Goal: Task Accomplishment & Management: Use online tool/utility

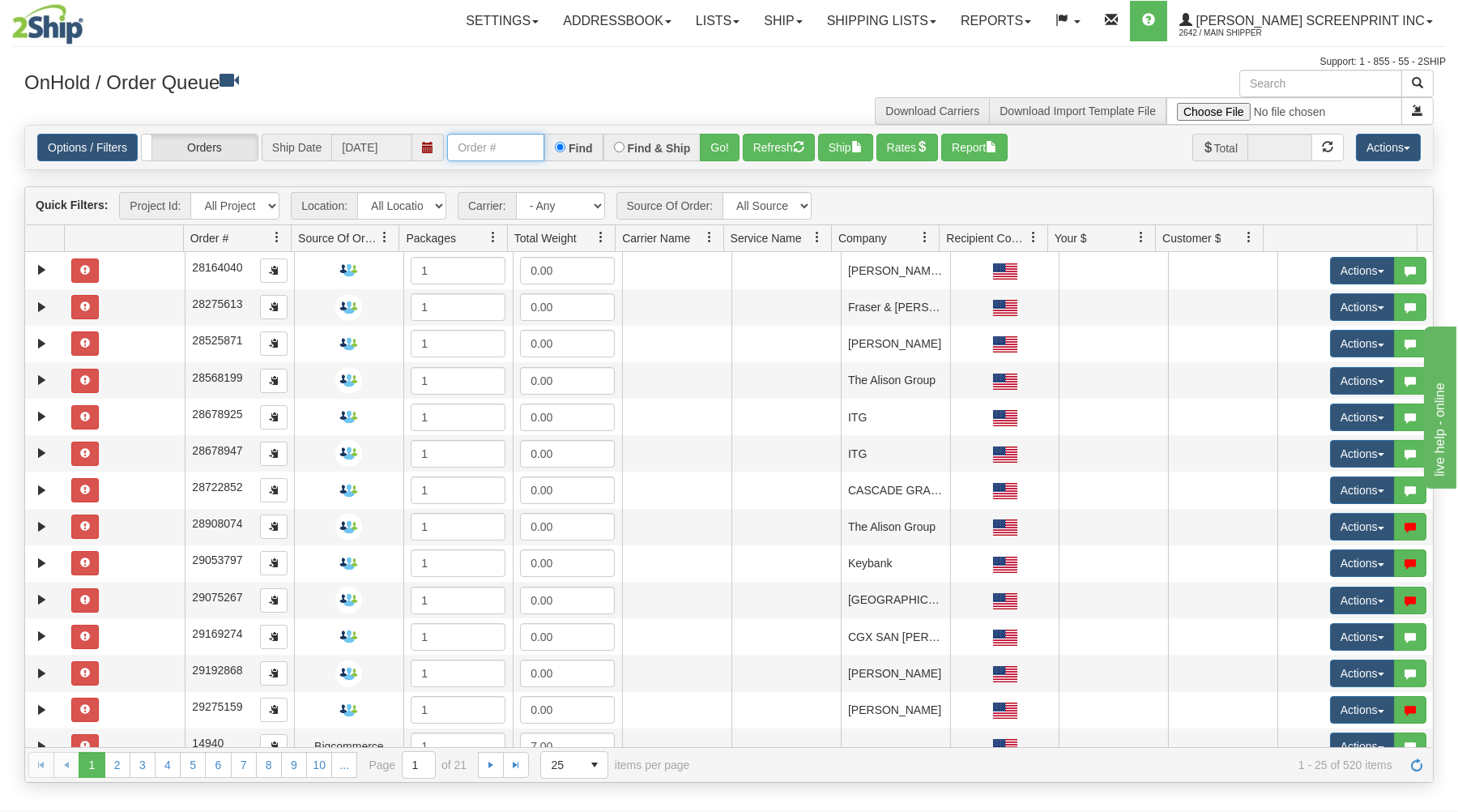
click at [487, 160] on input "text" at bounding box center [495, 147] width 97 height 28
type input "17253"
click at [720, 141] on button "Go!" at bounding box center [719, 147] width 40 height 28
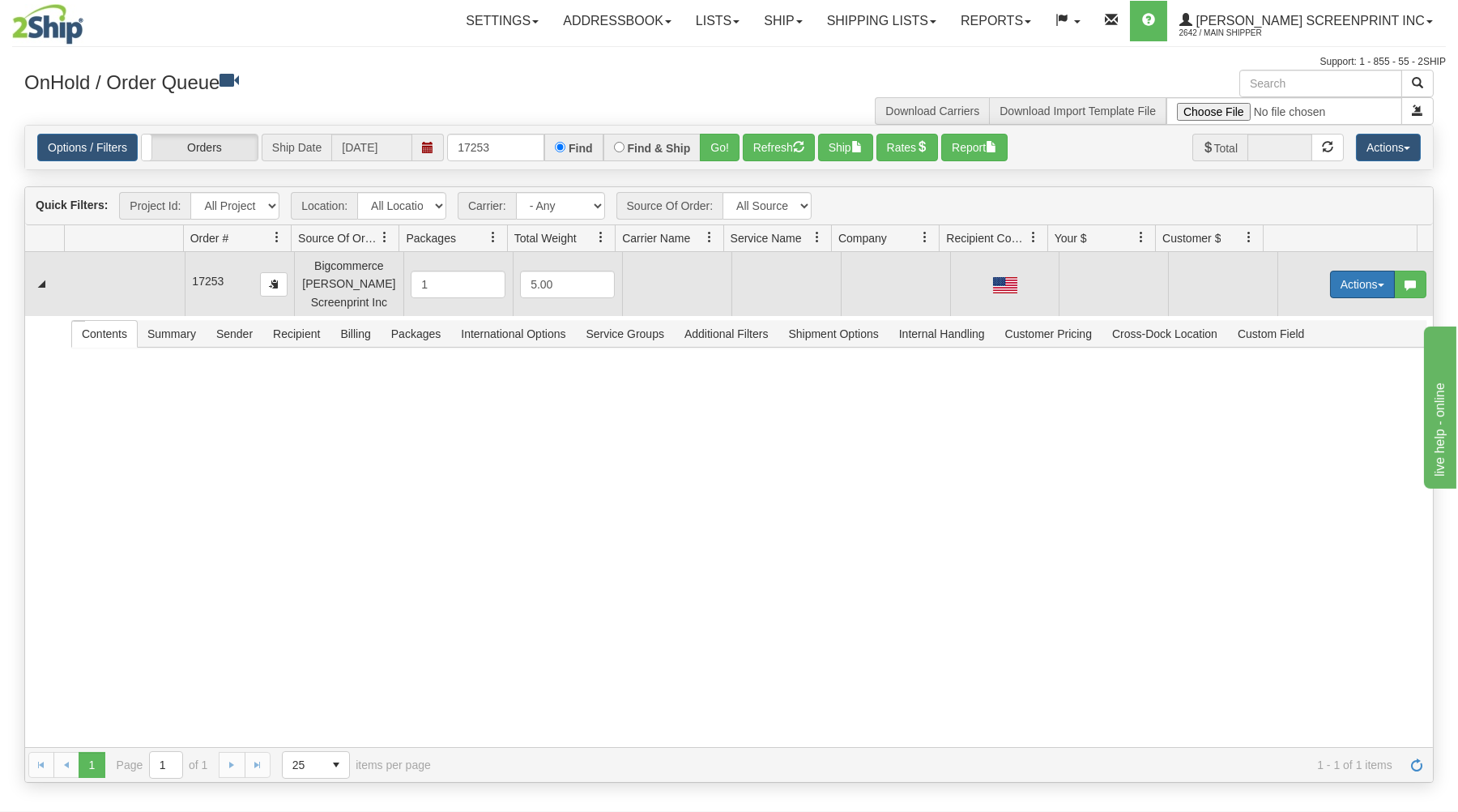
click at [1333, 282] on button "Actions" at bounding box center [1362, 285] width 65 height 28
click at [1305, 312] on link "Open" at bounding box center [1330, 315] width 130 height 21
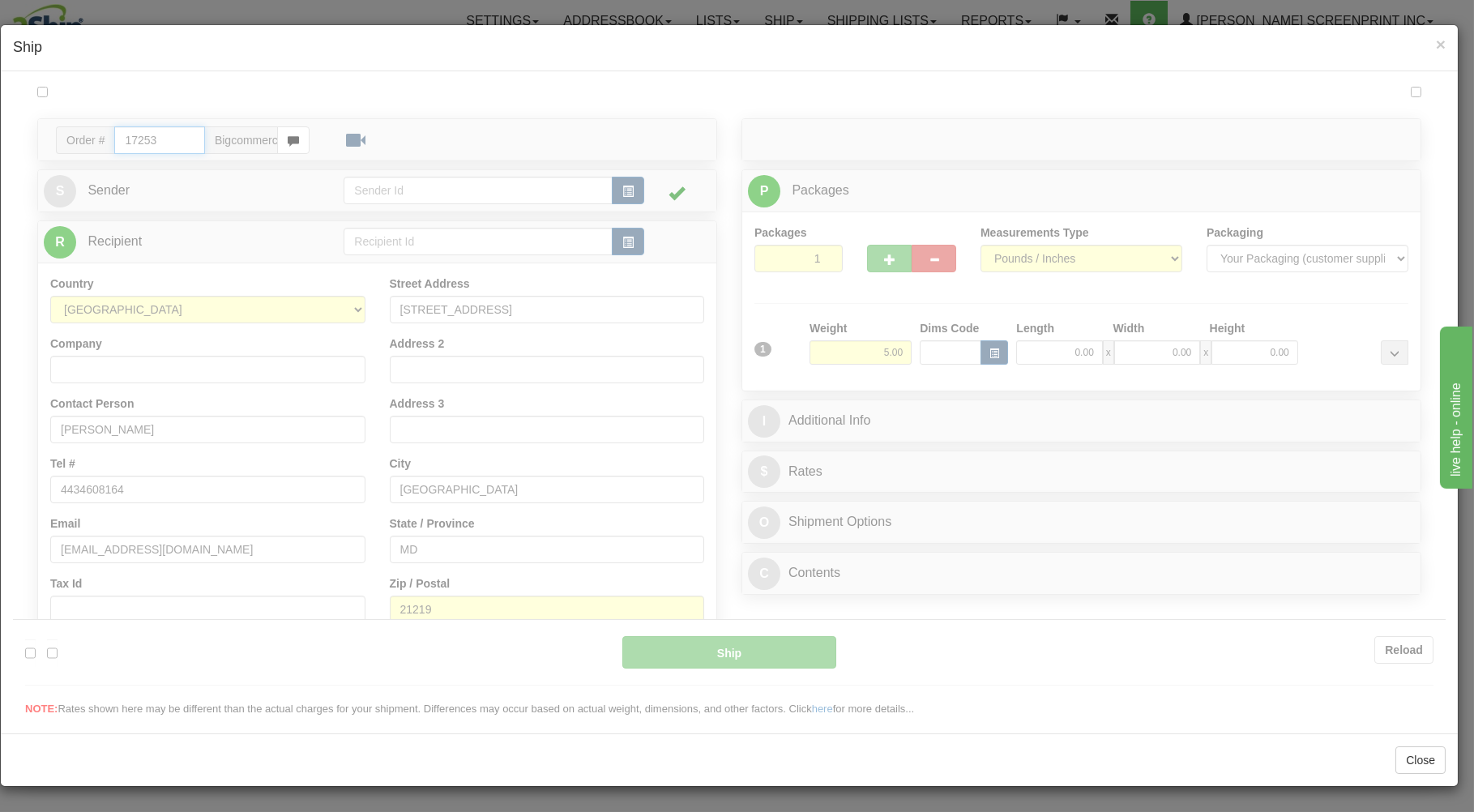
type input "07:44"
type input "16:00"
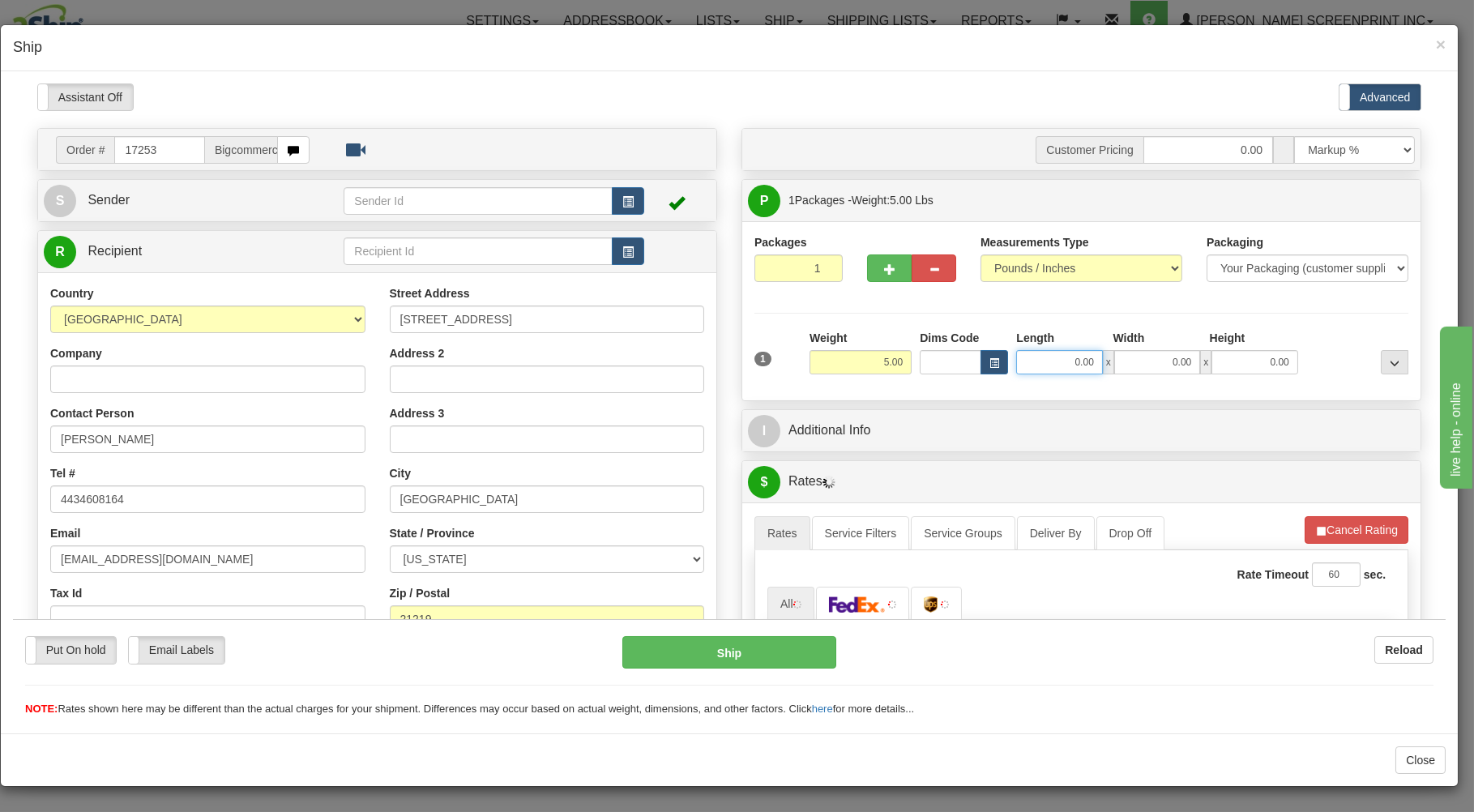
click at [1054, 361] on input "0.00" at bounding box center [1058, 361] width 86 height 24
type input "18.80"
type input "26.00"
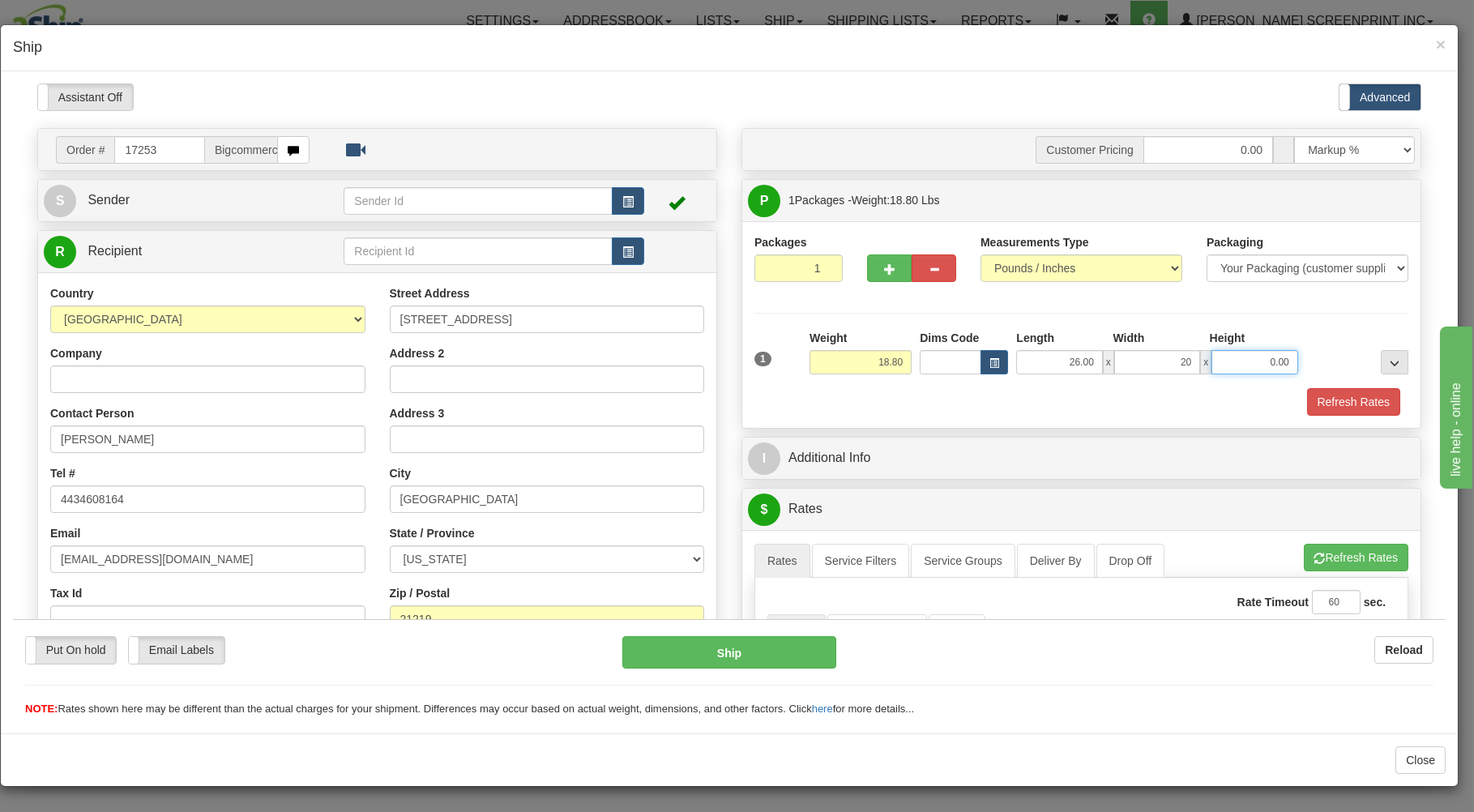
type input "20.00"
type input "18.80"
type input "6.00"
click at [1050, 394] on div "Refresh Rates" at bounding box center [1081, 401] width 662 height 28
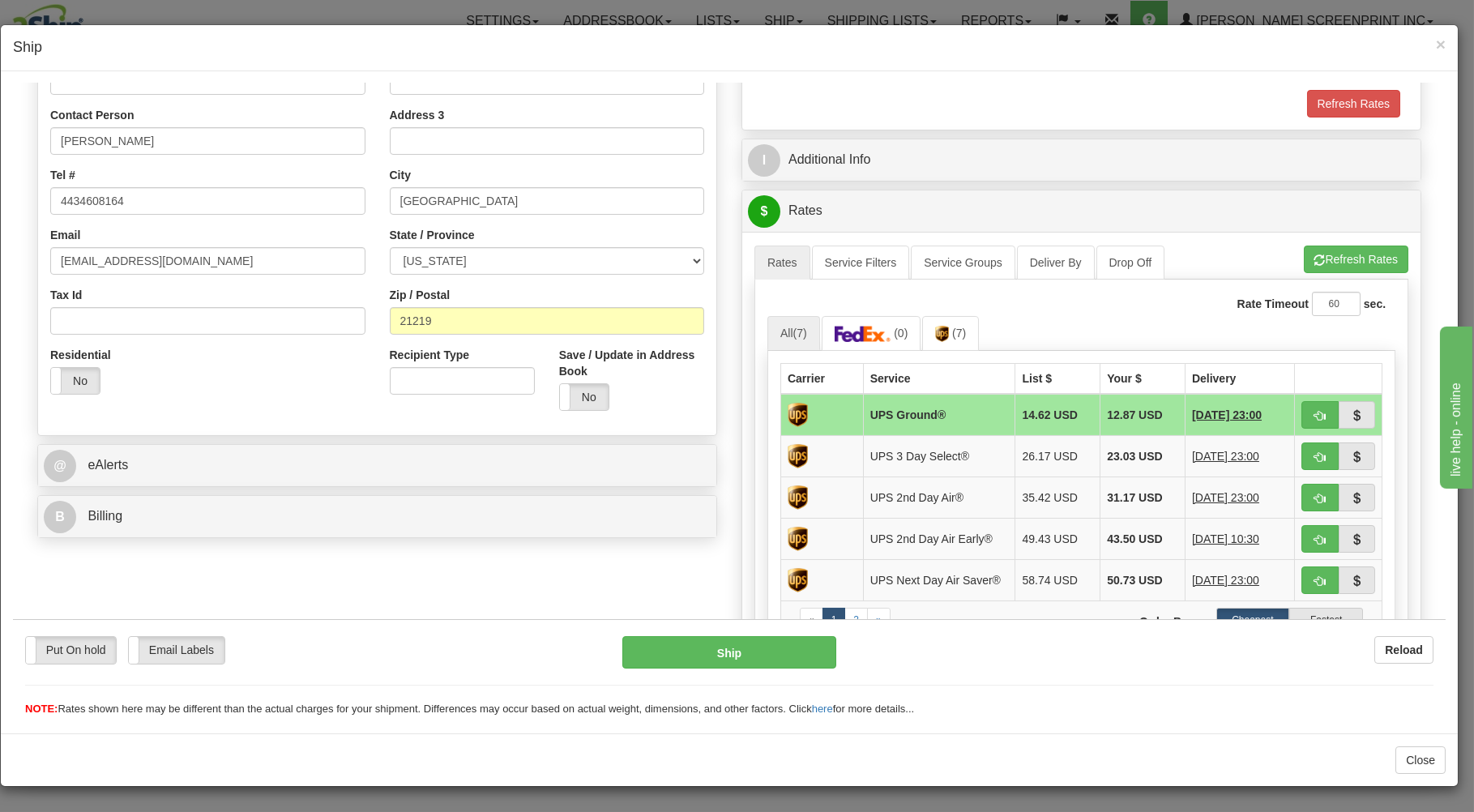
scroll to position [346, 0]
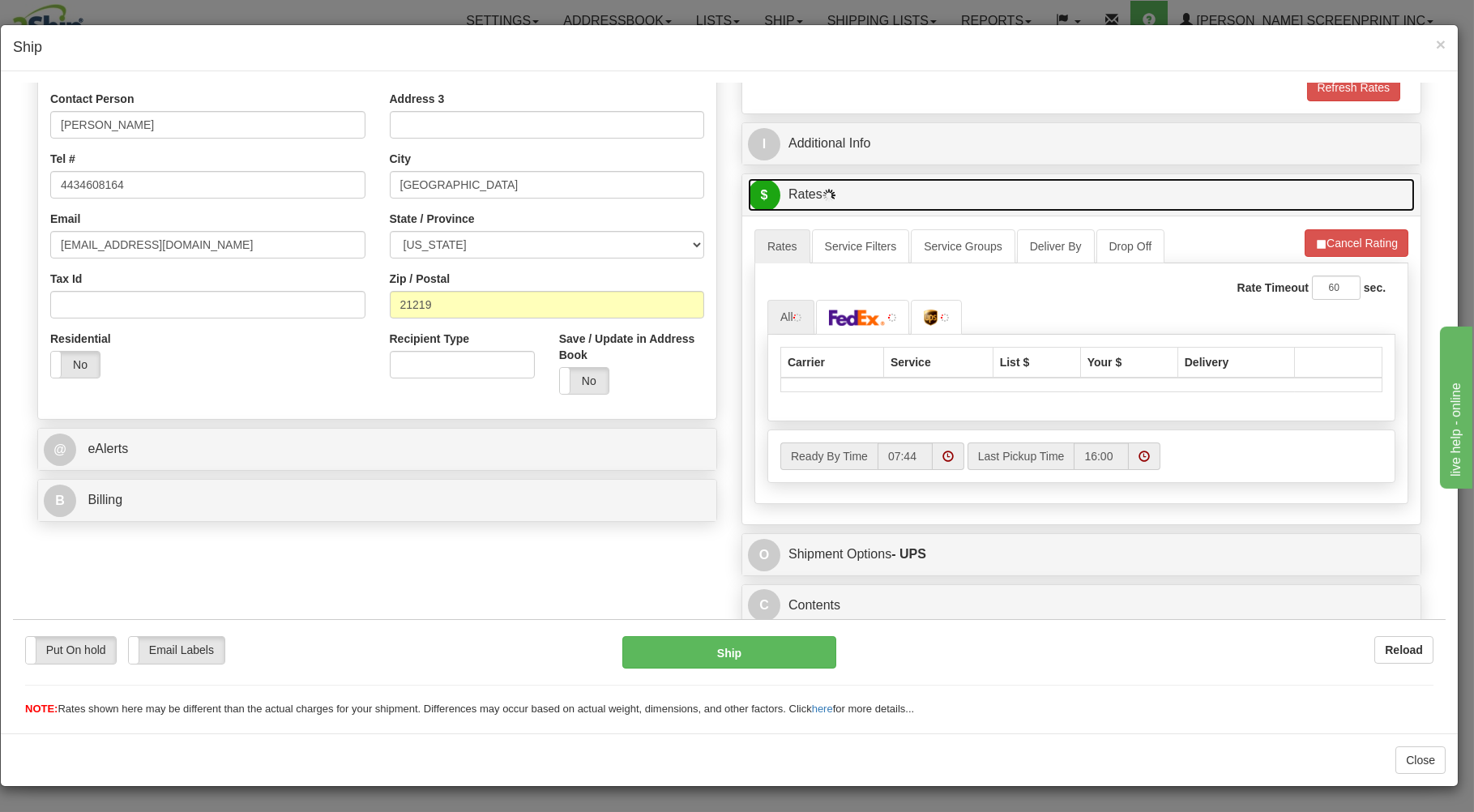
click at [1322, 203] on link "$ Rates" at bounding box center [1082, 194] width 667 height 33
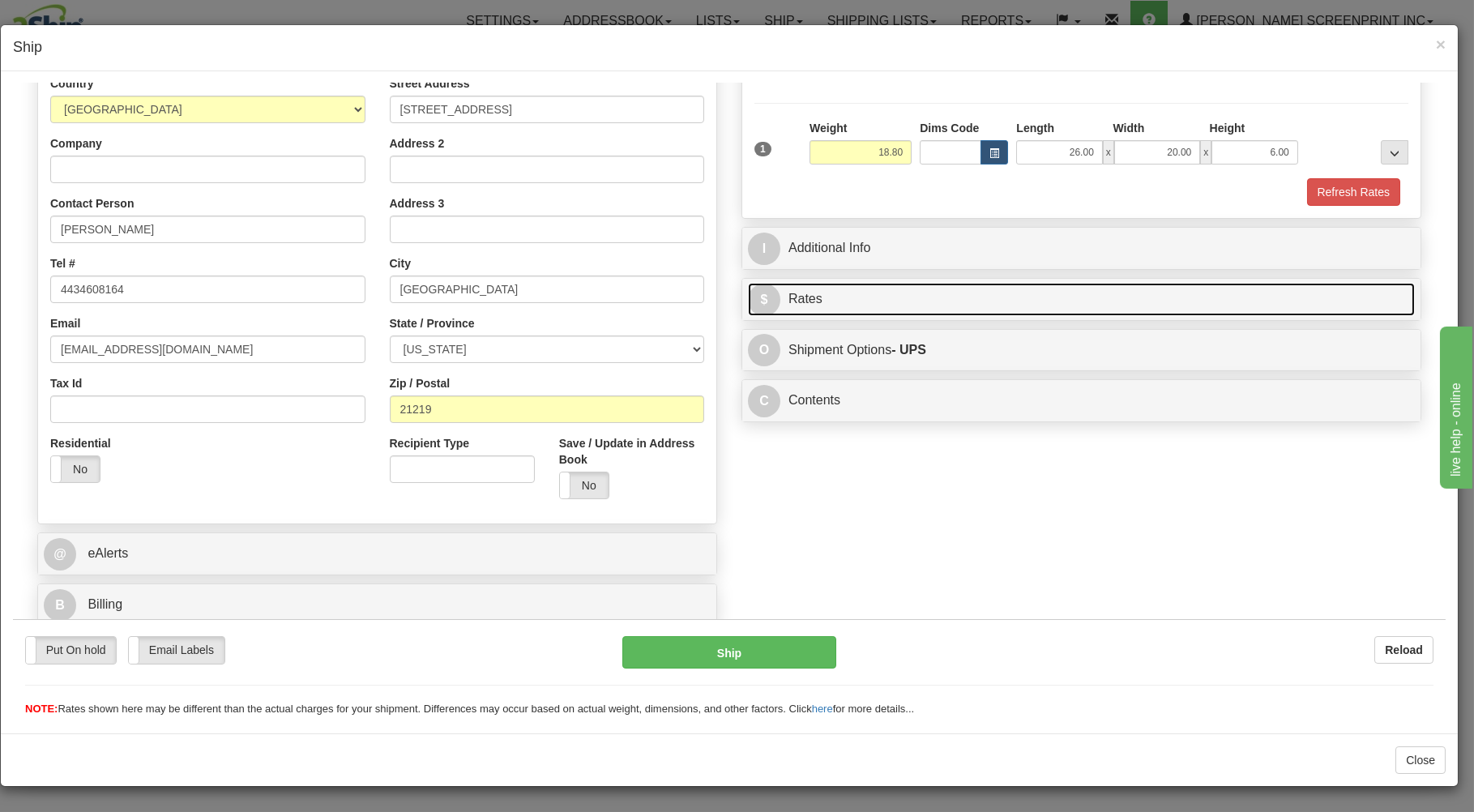
click at [1166, 290] on link "$ Rates" at bounding box center [1082, 299] width 667 height 33
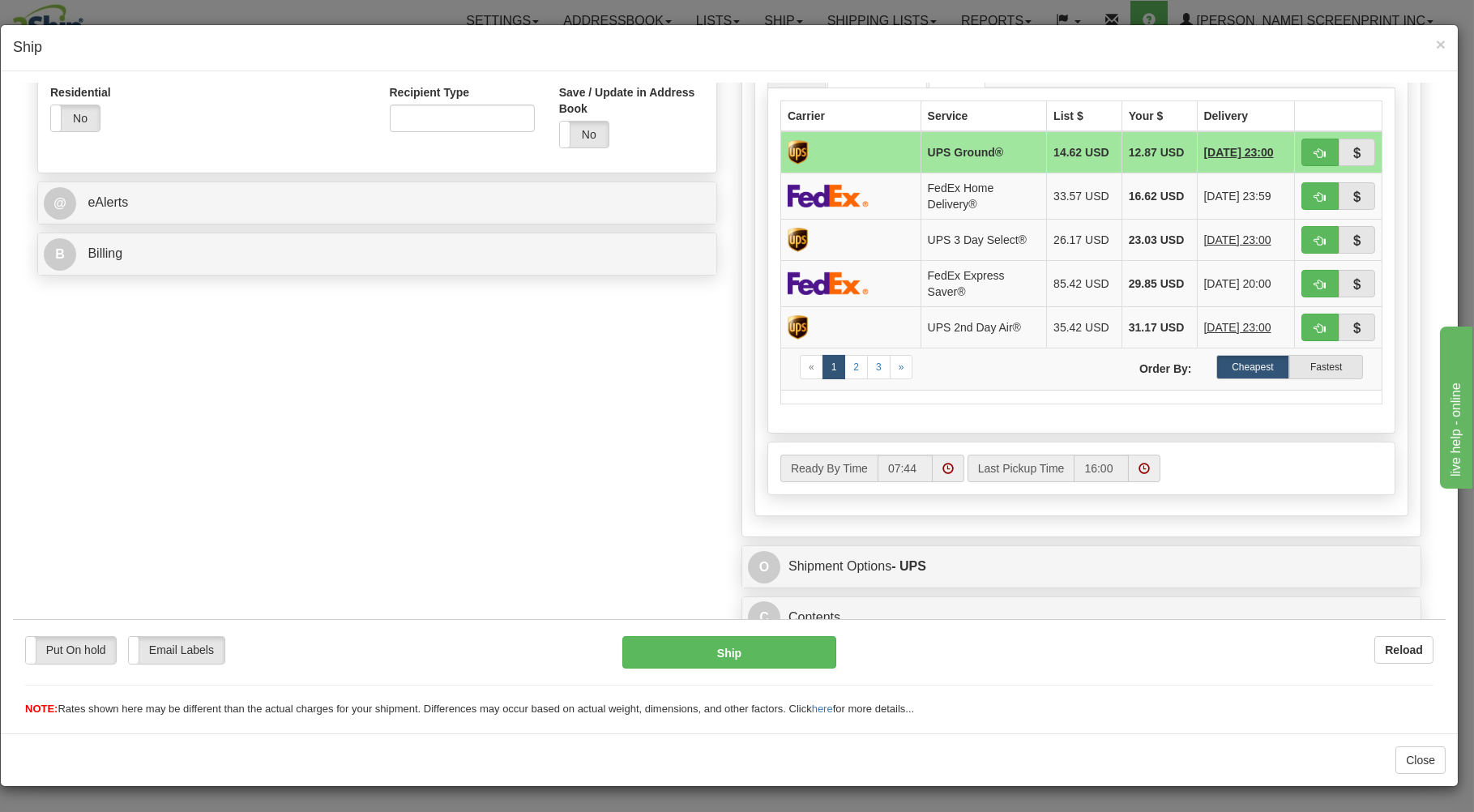
scroll to position [319, 0]
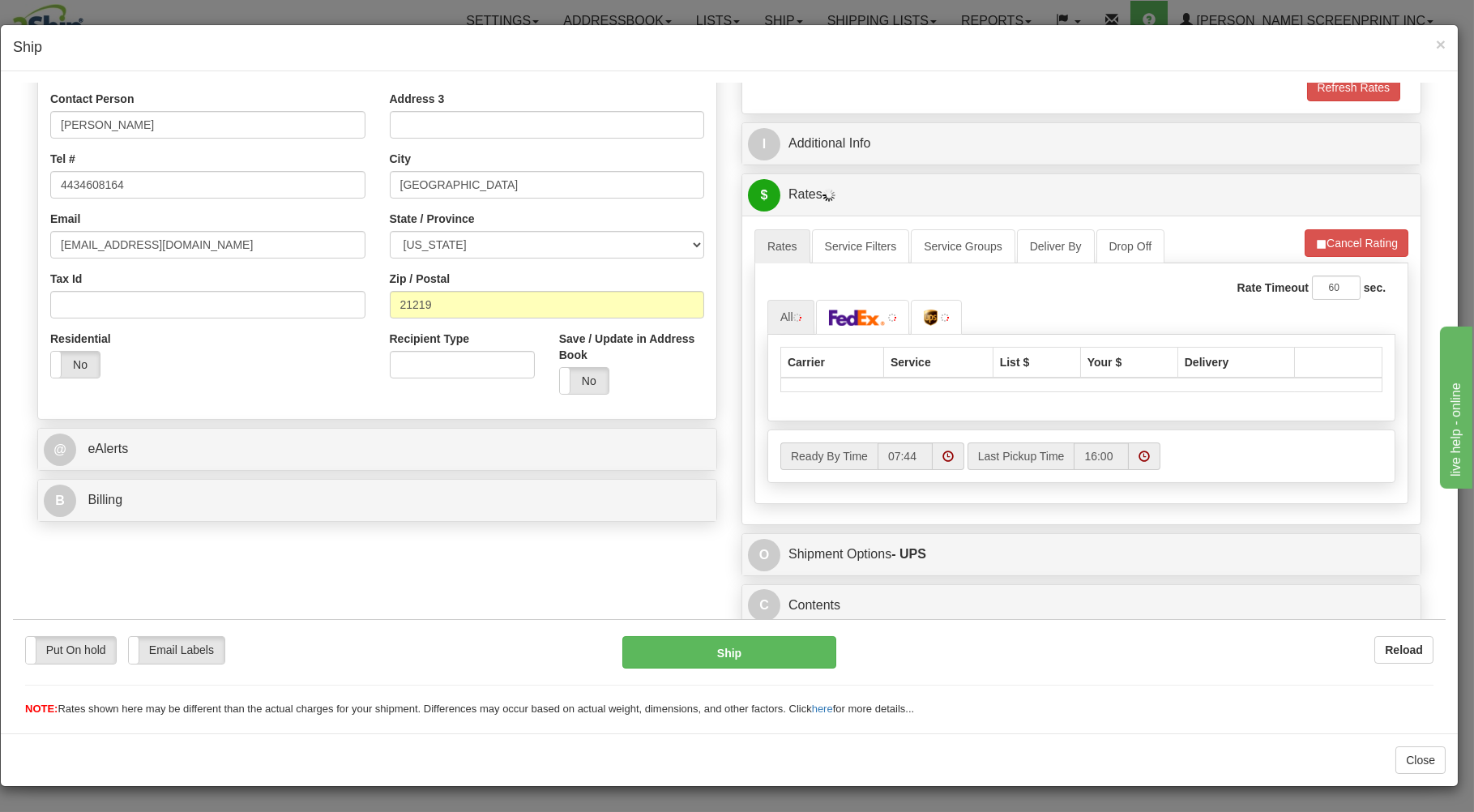
type input "18.80"
click at [1289, 390] on div "Carrier Service List $ Your $ Delivery" at bounding box center [1081, 377] width 628 height 87
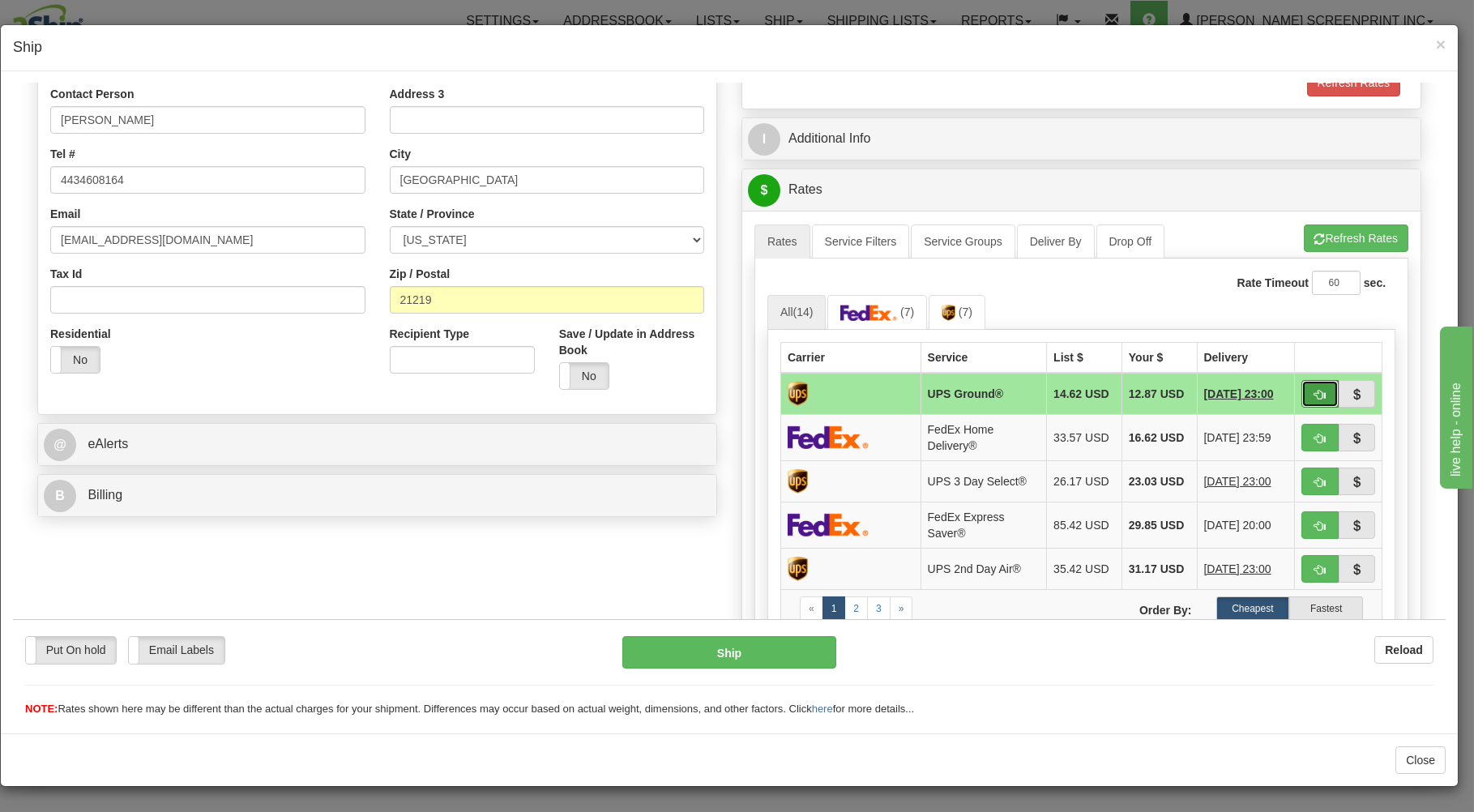
click at [1315, 398] on span "button" at bounding box center [1320, 394] width 11 height 10
type input "03"
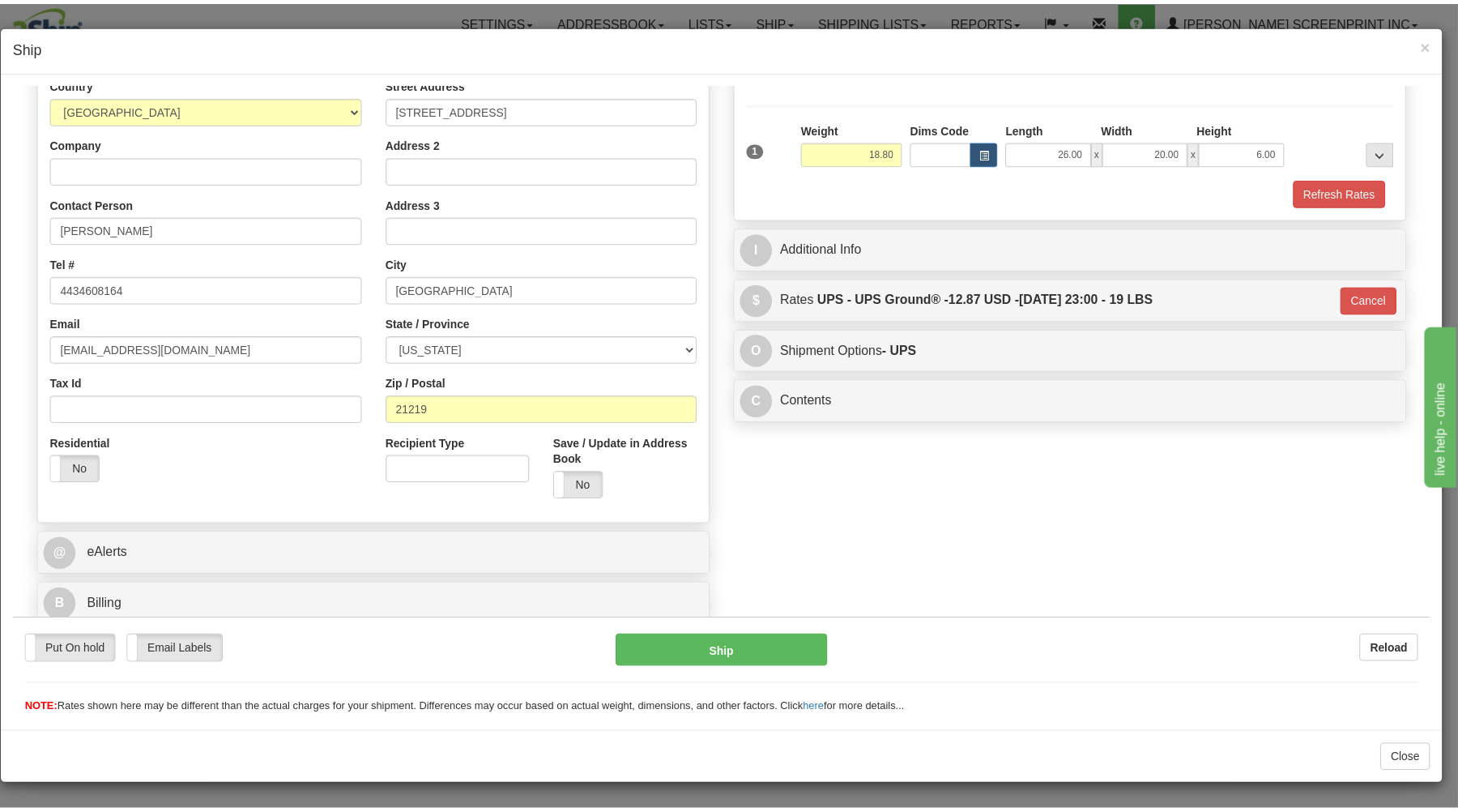
scroll to position [213, 0]
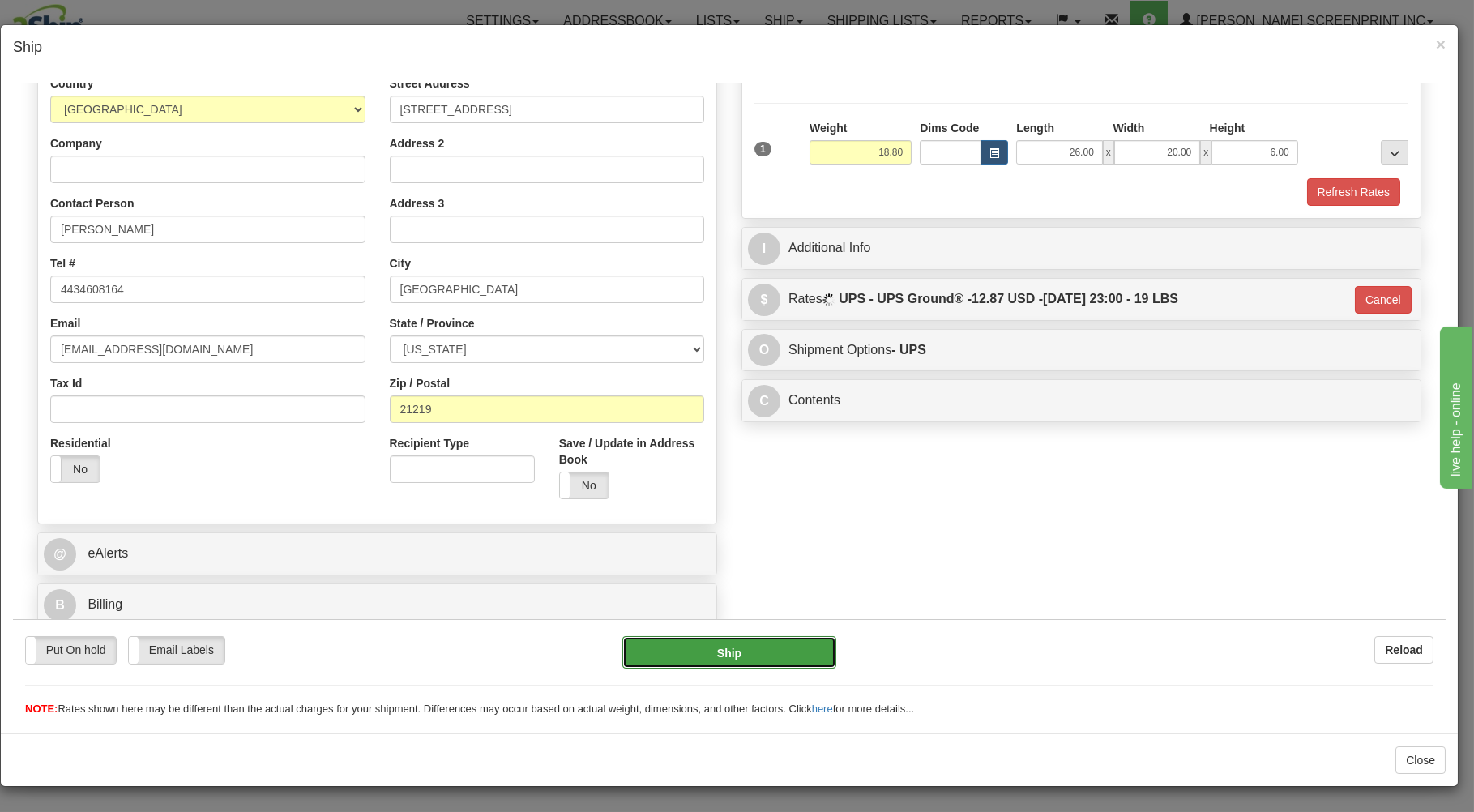
click at [714, 652] on button "Ship" at bounding box center [730, 651] width 215 height 32
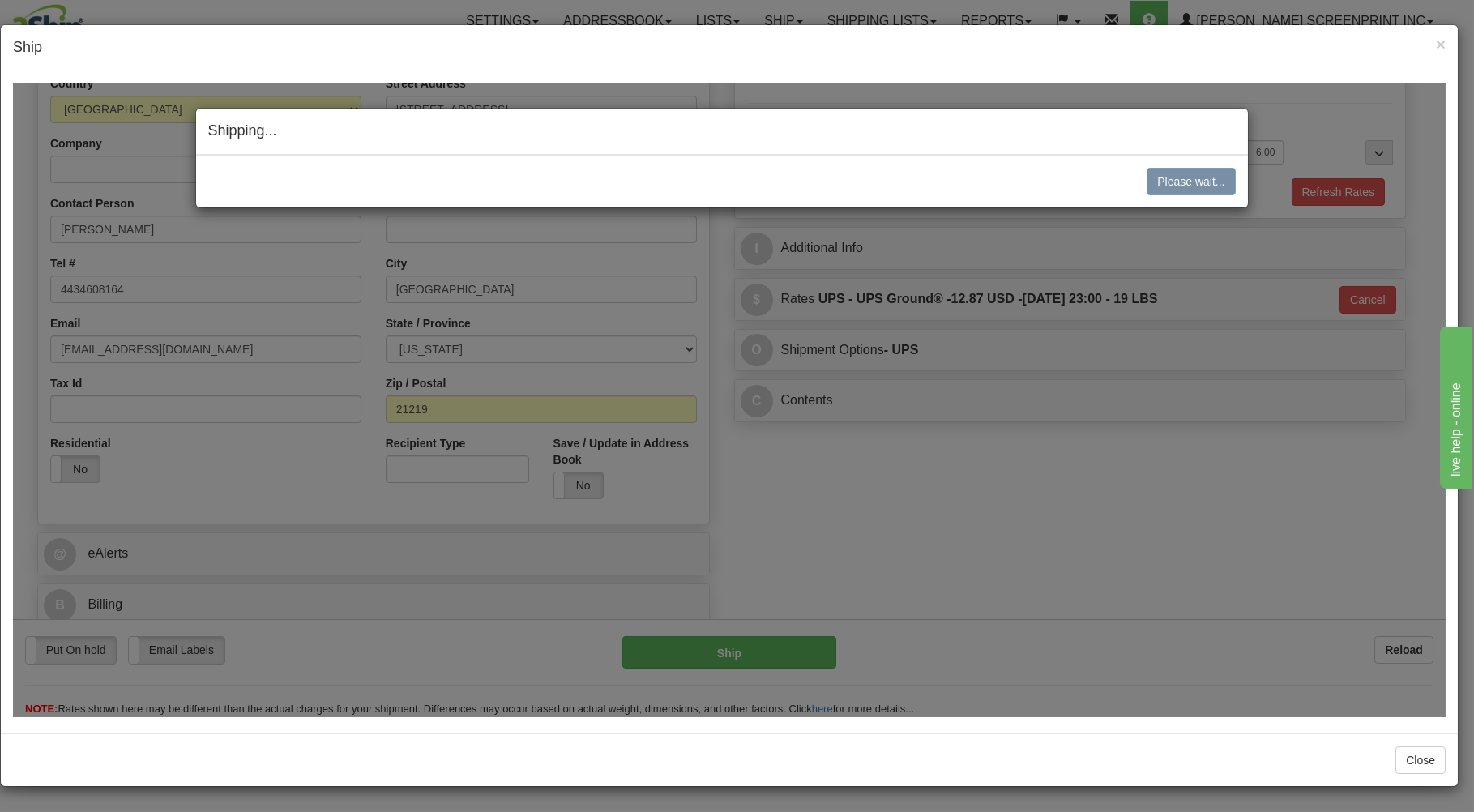
type input "18.75"
type input "03"
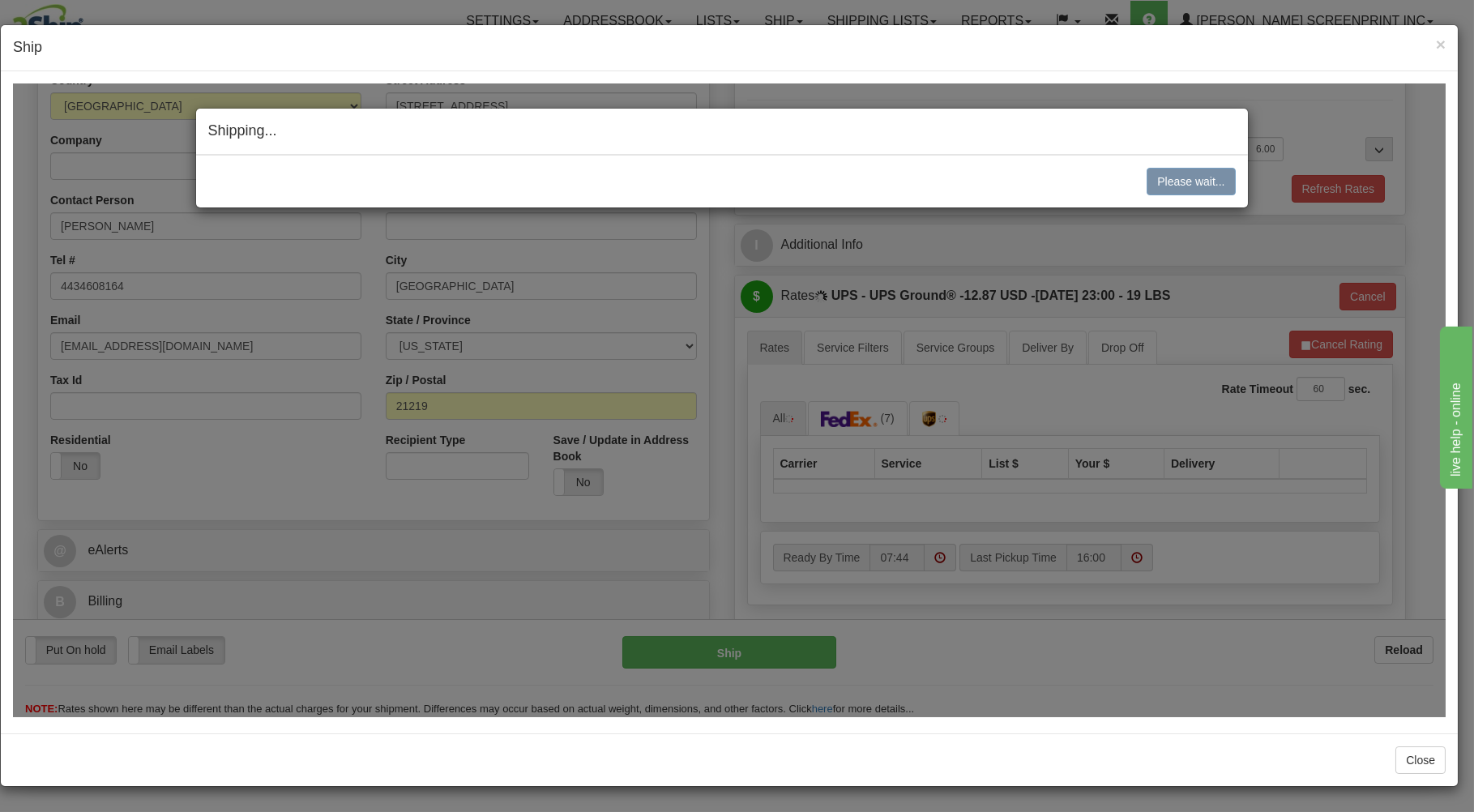
type input "18.80"
